Goal: Information Seeking & Learning: Learn about a topic

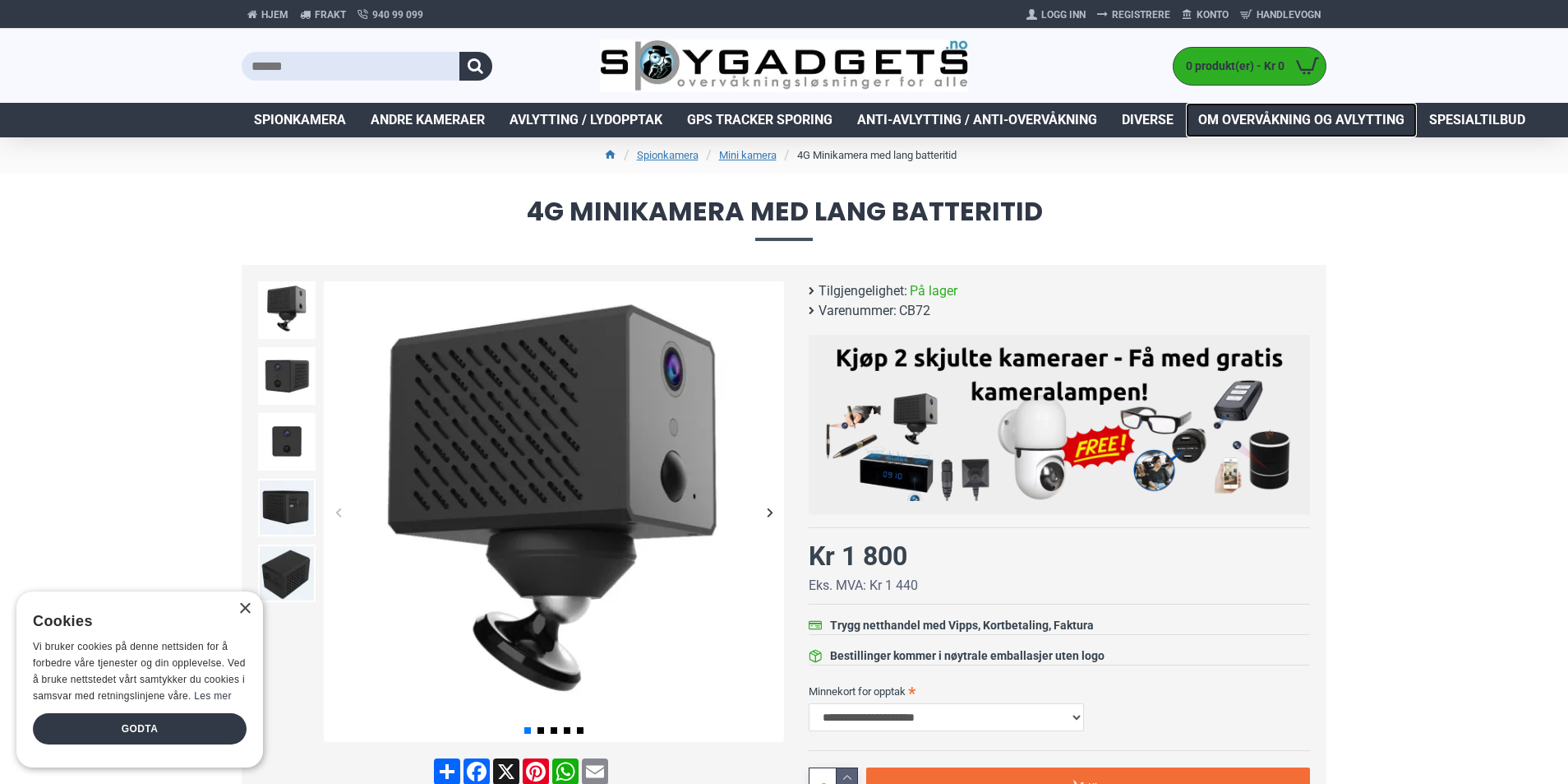
click at [1281, 125] on span "Om overvåkning og avlytting" at bounding box center [1301, 120] width 206 height 20
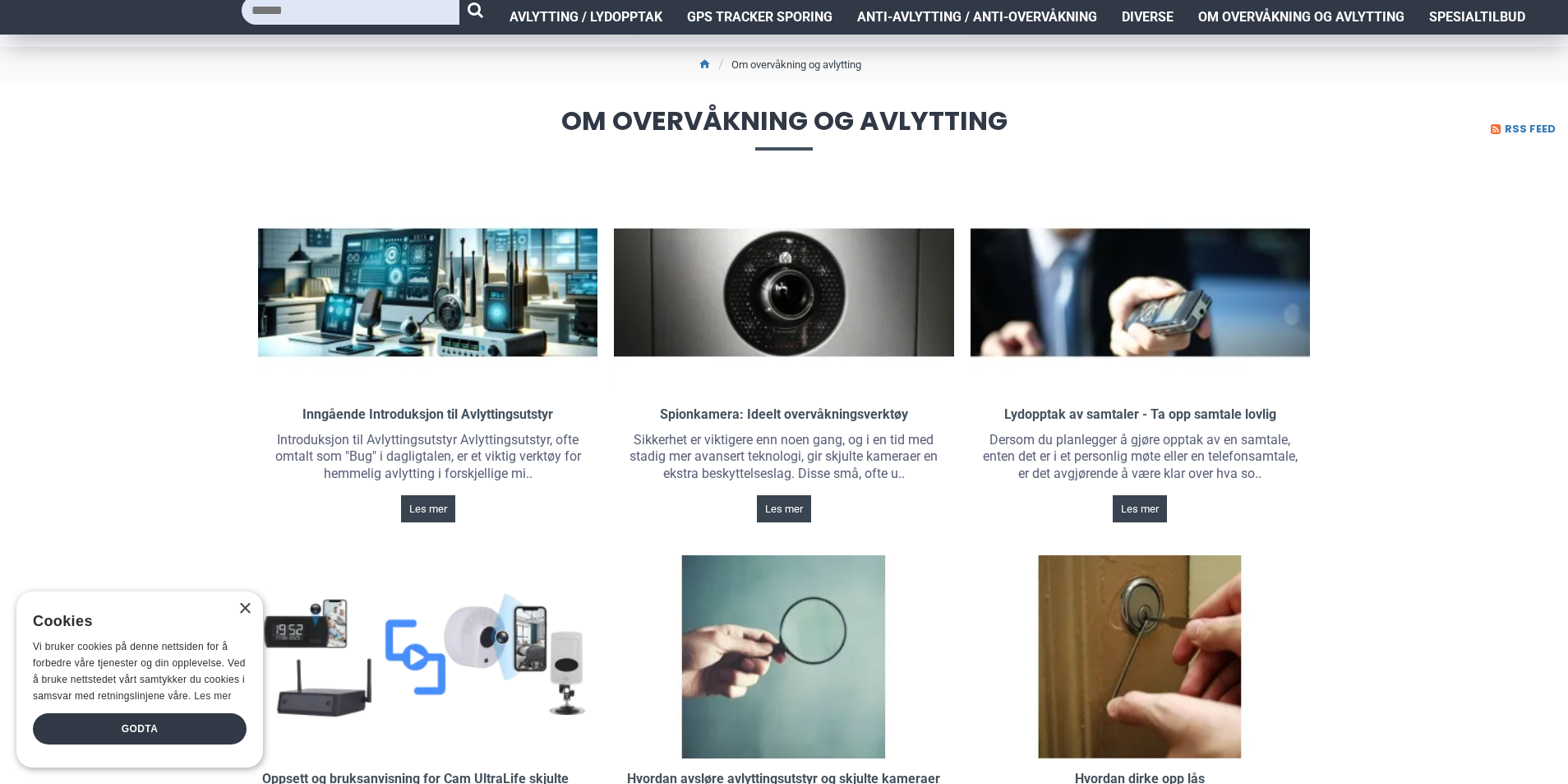
scroll to position [83, 0]
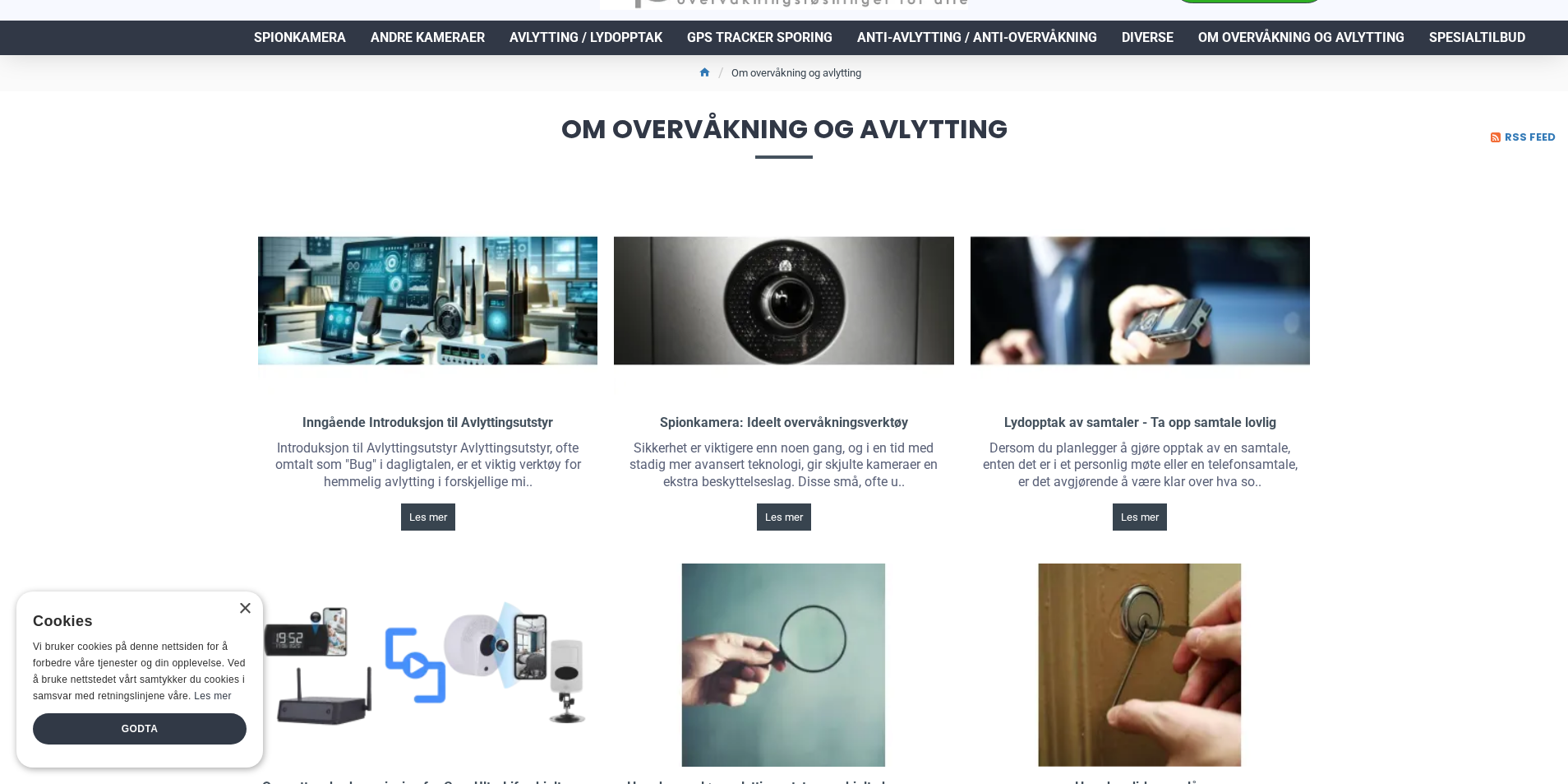
click at [306, 45] on span "Spionkamera" at bounding box center [299, 38] width 92 height 20
drag, startPoint x: 230, startPoint y: 176, endPoint x: 240, endPoint y: 113, distance: 63.8
click at [240, 129] on h1 "Om overvåkning og avlytting RSS Feed" at bounding box center [784, 137] width 1568 height 92
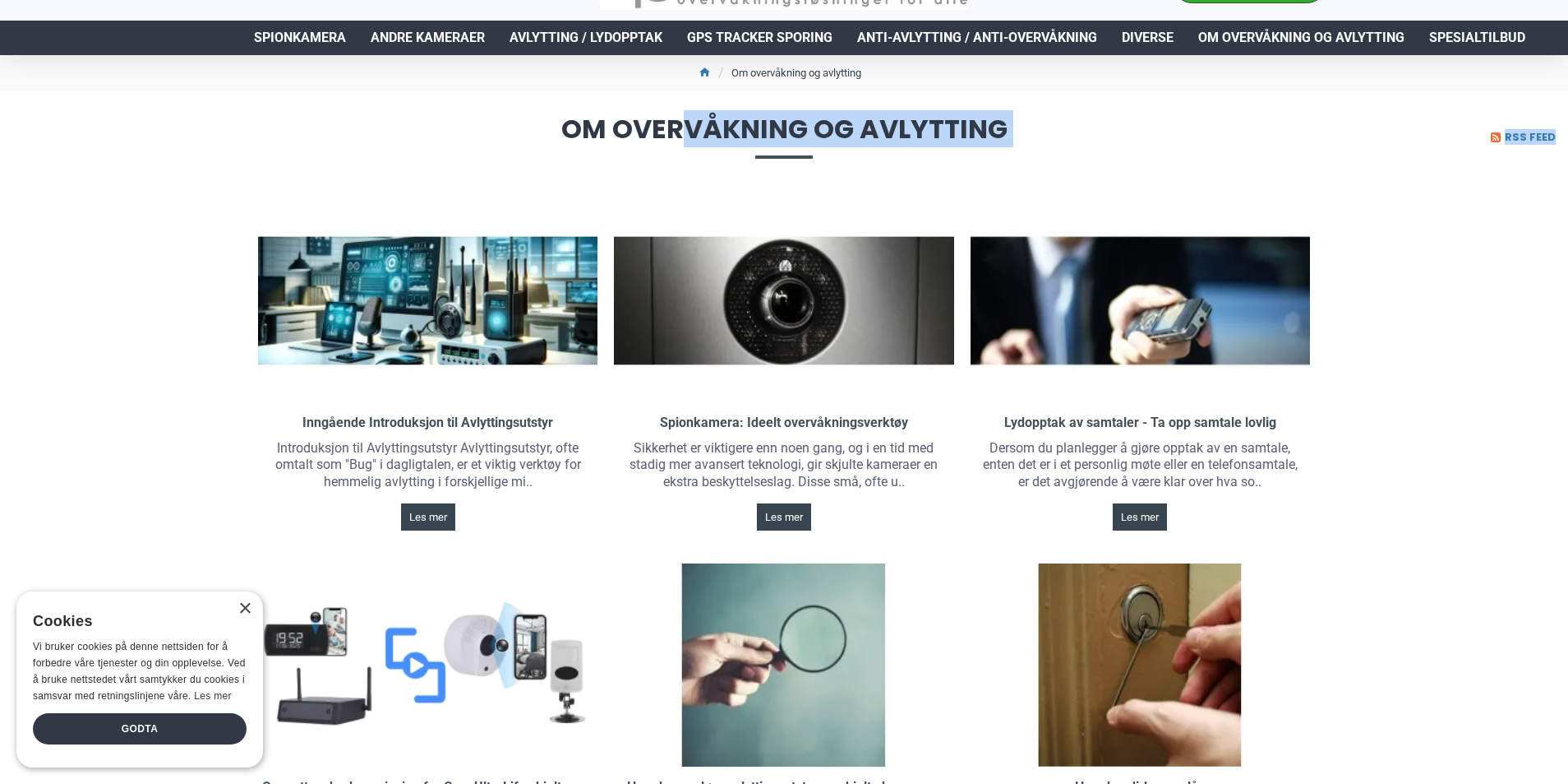
drag, startPoint x: 173, startPoint y: 130, endPoint x: 175, endPoint y: 105, distance: 25.1
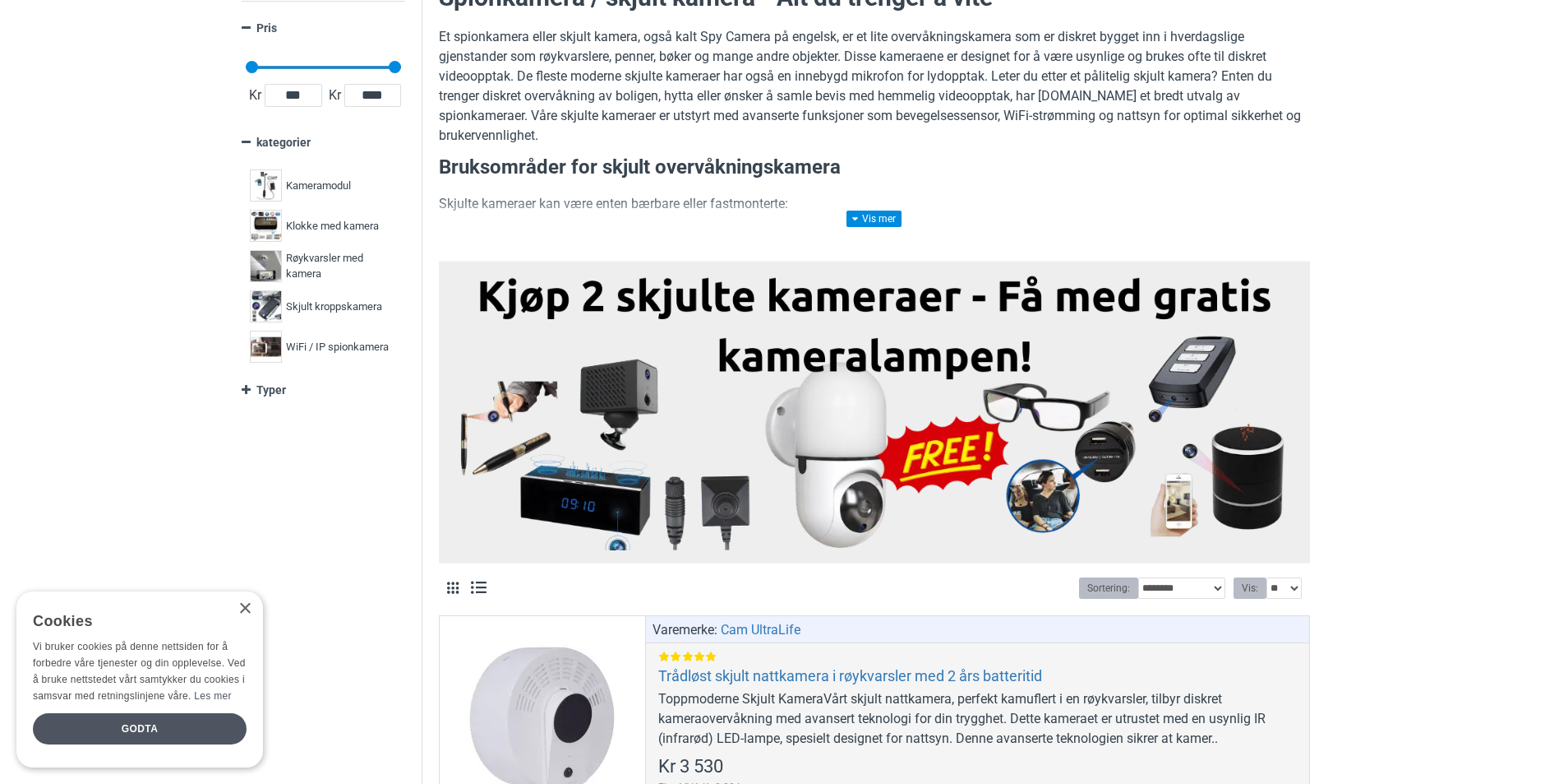
scroll to position [329, 0]
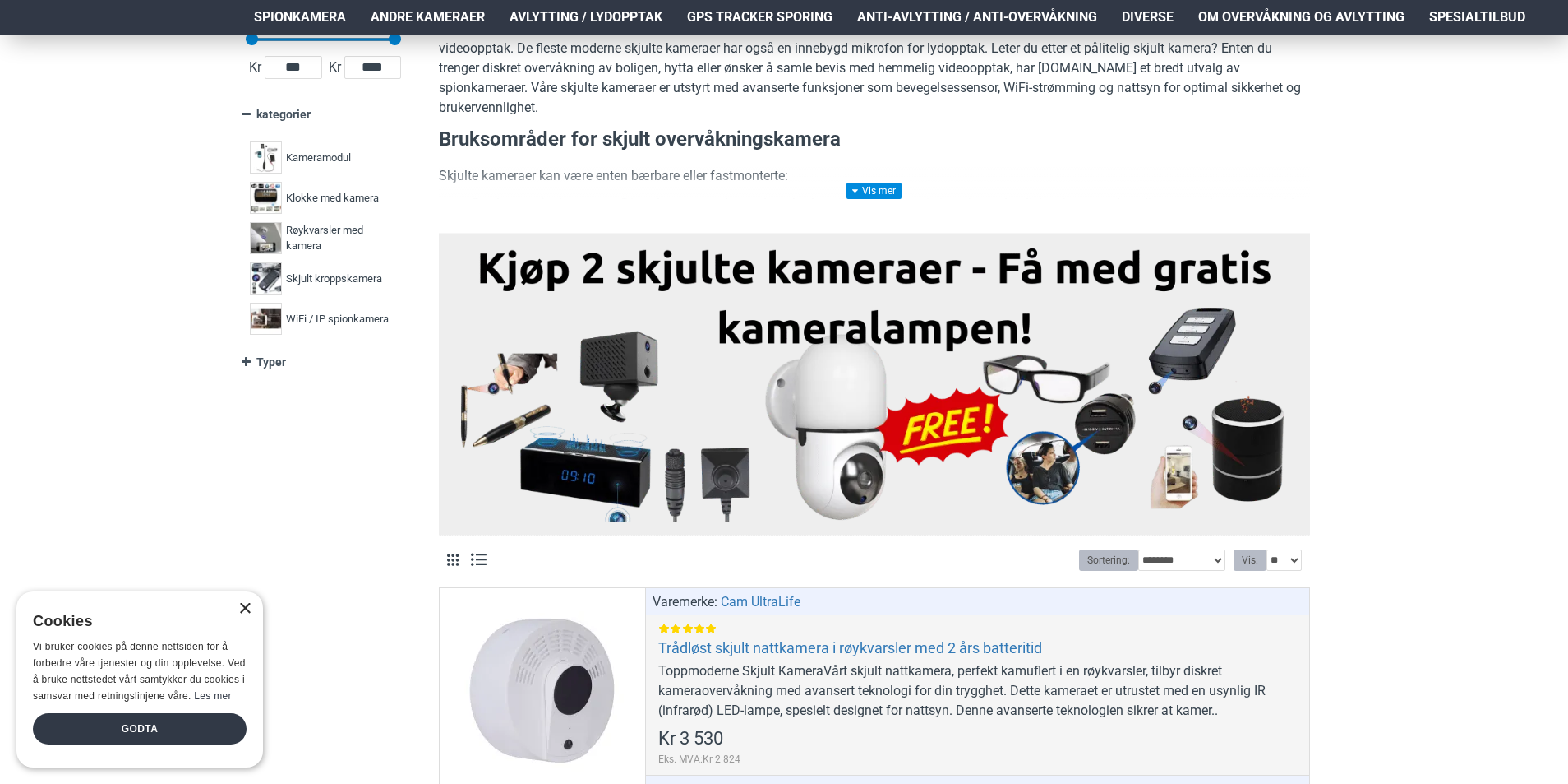
click at [245, 603] on div "×" at bounding box center [245, 609] width 12 height 12
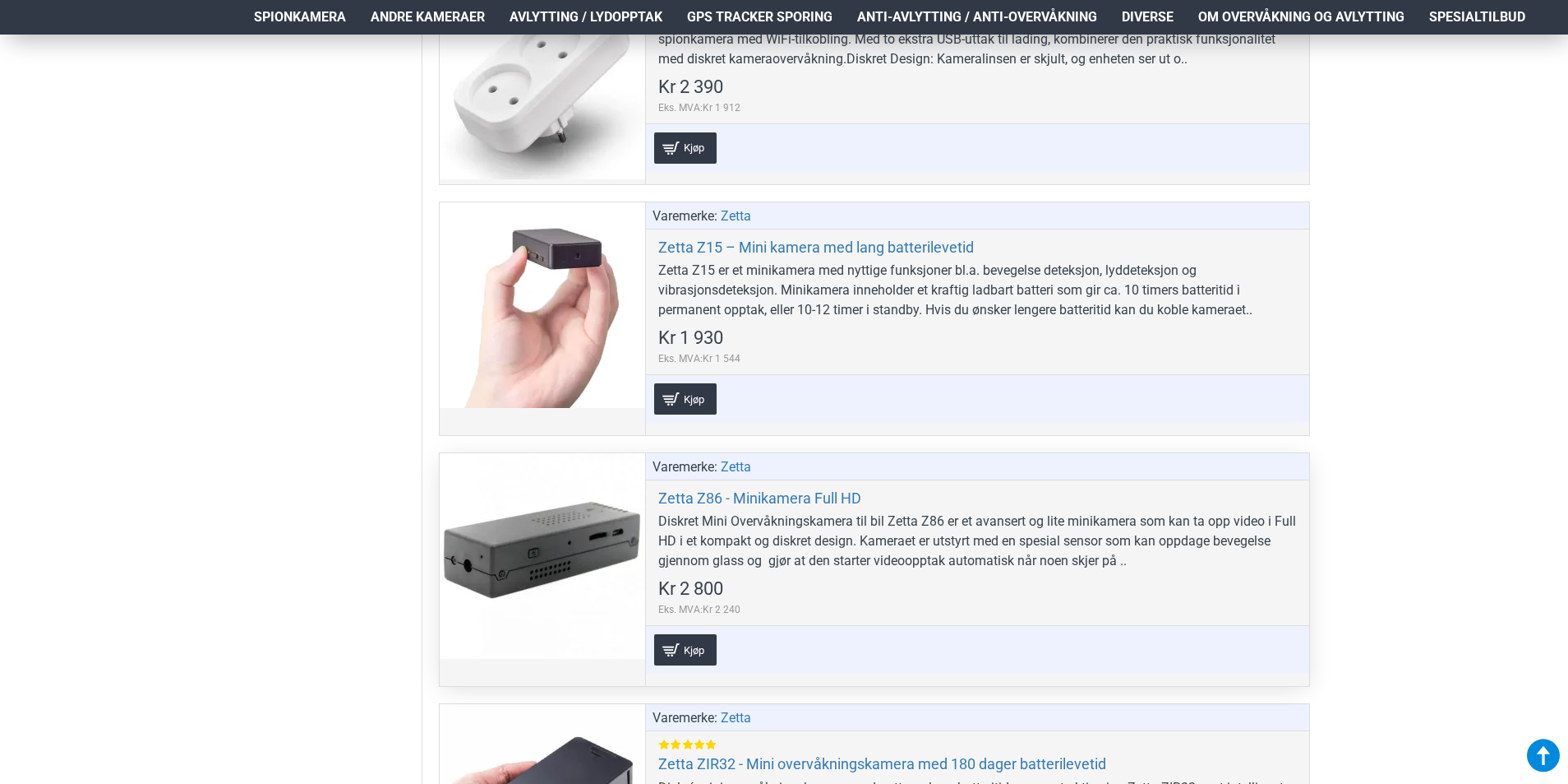
scroll to position [7238, 0]
